Goal: Task Accomplishment & Management: Use online tool/utility

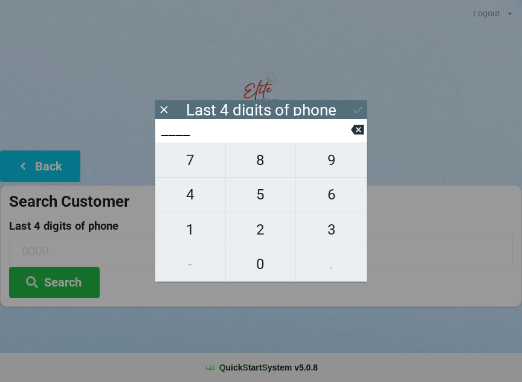
click at [262, 201] on span "5" at bounding box center [261, 194] width 70 height 25
type input "5___"
click at [328, 228] on span "3" at bounding box center [331, 229] width 71 height 25
type input "53__"
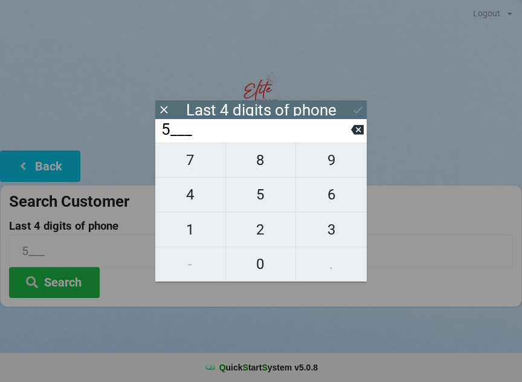
type input "53__"
click at [274, 268] on span "0" at bounding box center [261, 263] width 70 height 25
type input "530_"
click at [268, 198] on span "5" at bounding box center [261, 194] width 70 height 25
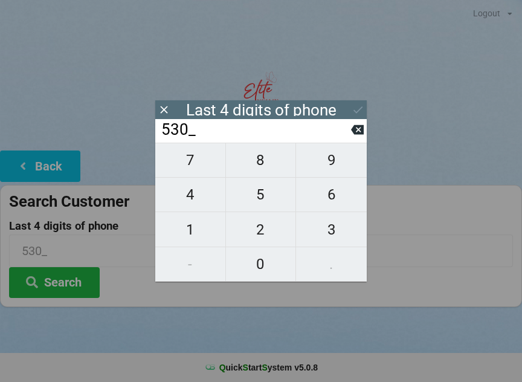
type input "5305"
click at [94, 288] on button "Search" at bounding box center [54, 282] width 91 height 31
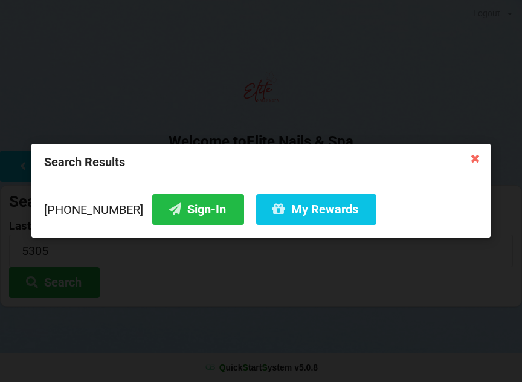
click at [179, 212] on button "Sign-In" at bounding box center [198, 209] width 92 height 31
